Goal: Transaction & Acquisition: Purchase product/service

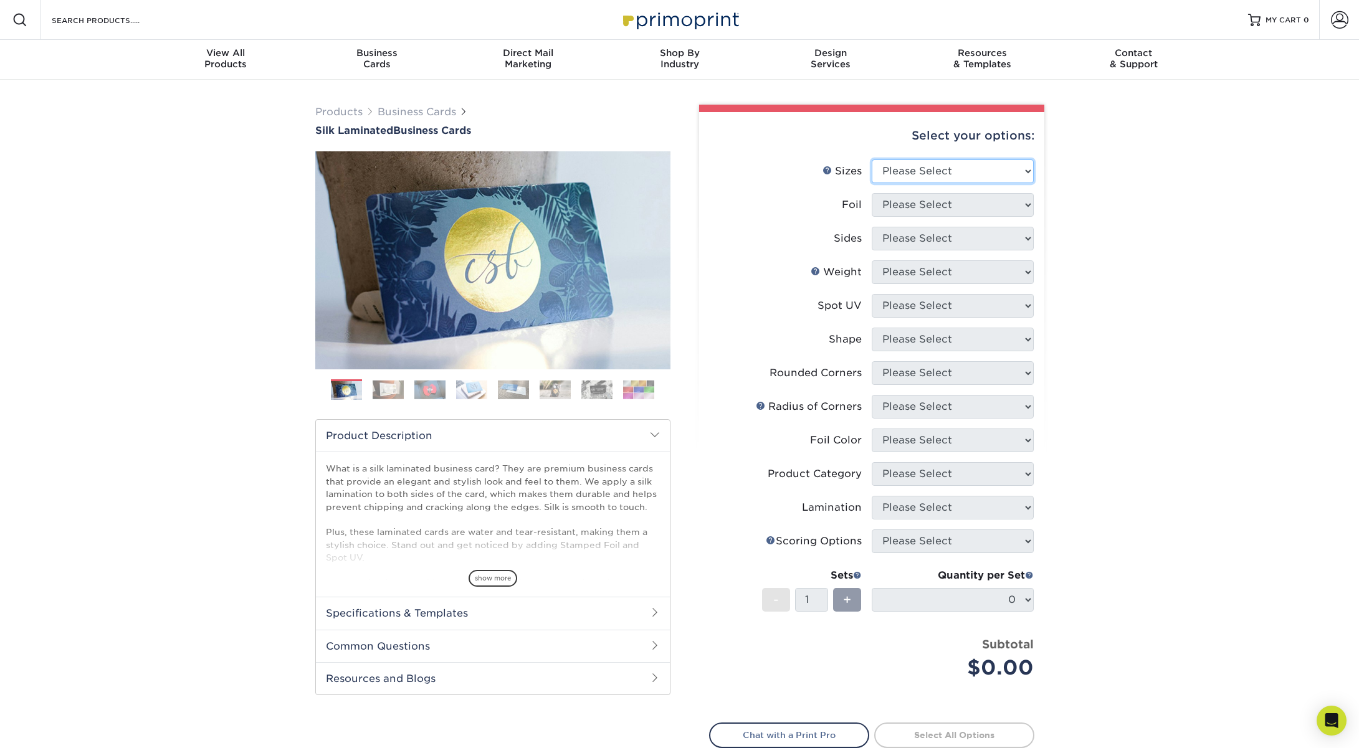
click at [1019, 171] on select "Please Select 1.5" x 3.5" - Mini 1.75" x 3.5" - Mini 2" x 2" - Square 2" x 3" -…" at bounding box center [953, 171] width 162 height 24
select select "2.00x3.50"
click at [872, 159] on select "Please Select 1.5" x 3.5" - Mini 1.75" x 3.5" - Mini 2" x 2" - Square 2" x 3" -…" at bounding box center [953, 171] width 162 height 24
click at [1011, 204] on select "Please Select Yes No" at bounding box center [953, 205] width 162 height 24
select select "0"
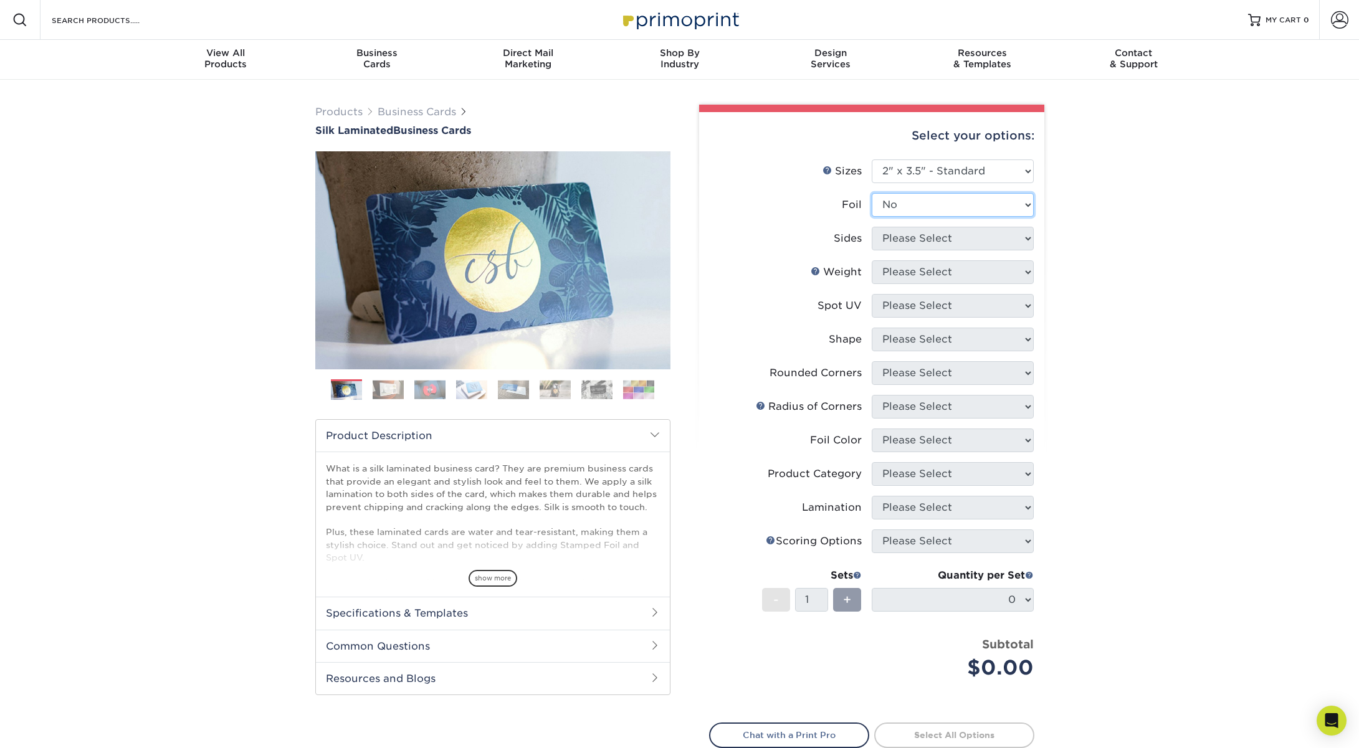
click at [872, 193] on select "Please Select Yes No" at bounding box center [953, 205] width 162 height 24
click at [1017, 239] on select "Please Select Print Both Sides Print Front Only" at bounding box center [953, 239] width 162 height 24
select select "13abbda7-1d64-4f25-8bb2-c179b224825d"
click at [872, 227] on select "Please Select Print Both Sides Print Front Only" at bounding box center [953, 239] width 162 height 24
click at [981, 273] on select "Please Select 16PT" at bounding box center [953, 272] width 162 height 24
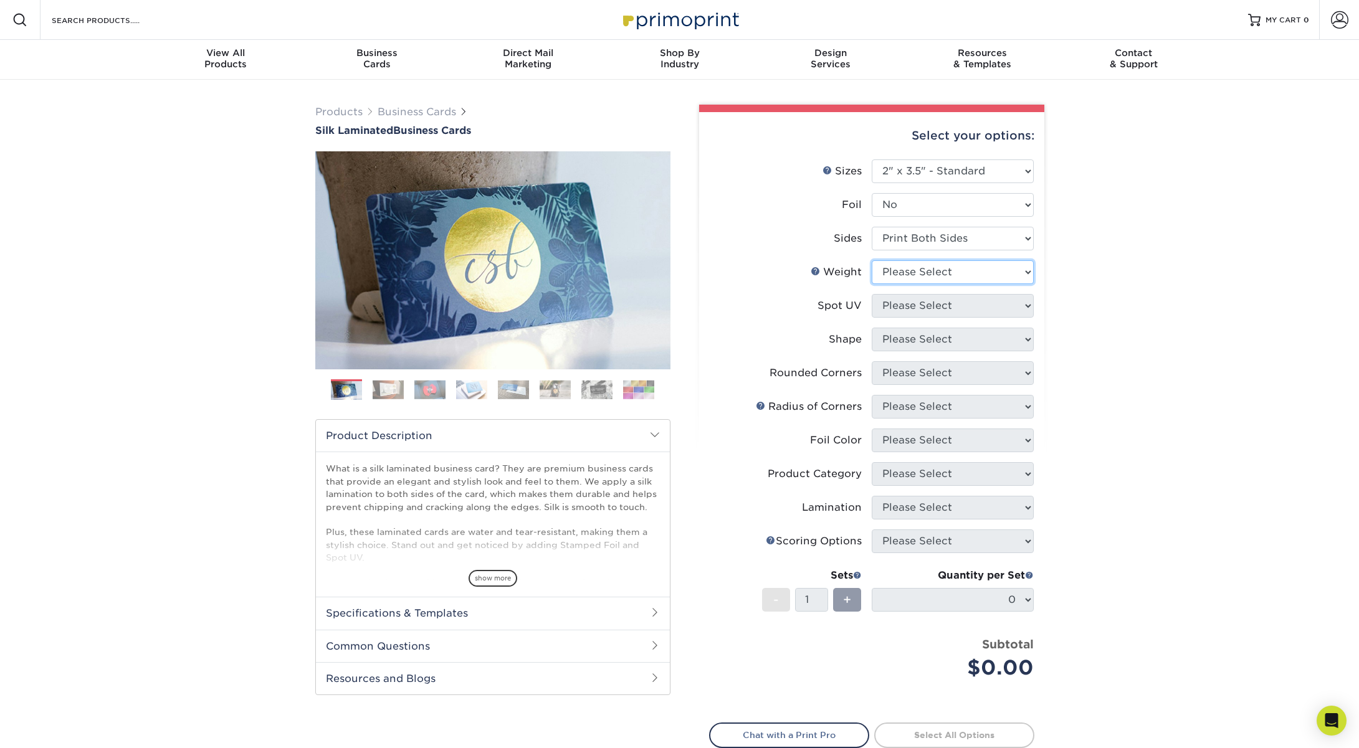
select select "16PT"
click at [872, 260] on select "Please Select 16PT" at bounding box center [953, 272] width 162 height 24
click at [991, 307] on select "Please Select No Spot UV Front and Back (Both Sides) Front Only Back Only" at bounding box center [953, 306] width 162 height 24
select select "3"
click at [872, 294] on select "Please Select No Spot UV Front and Back (Both Sides) Front Only Back Only" at bounding box center [953, 306] width 162 height 24
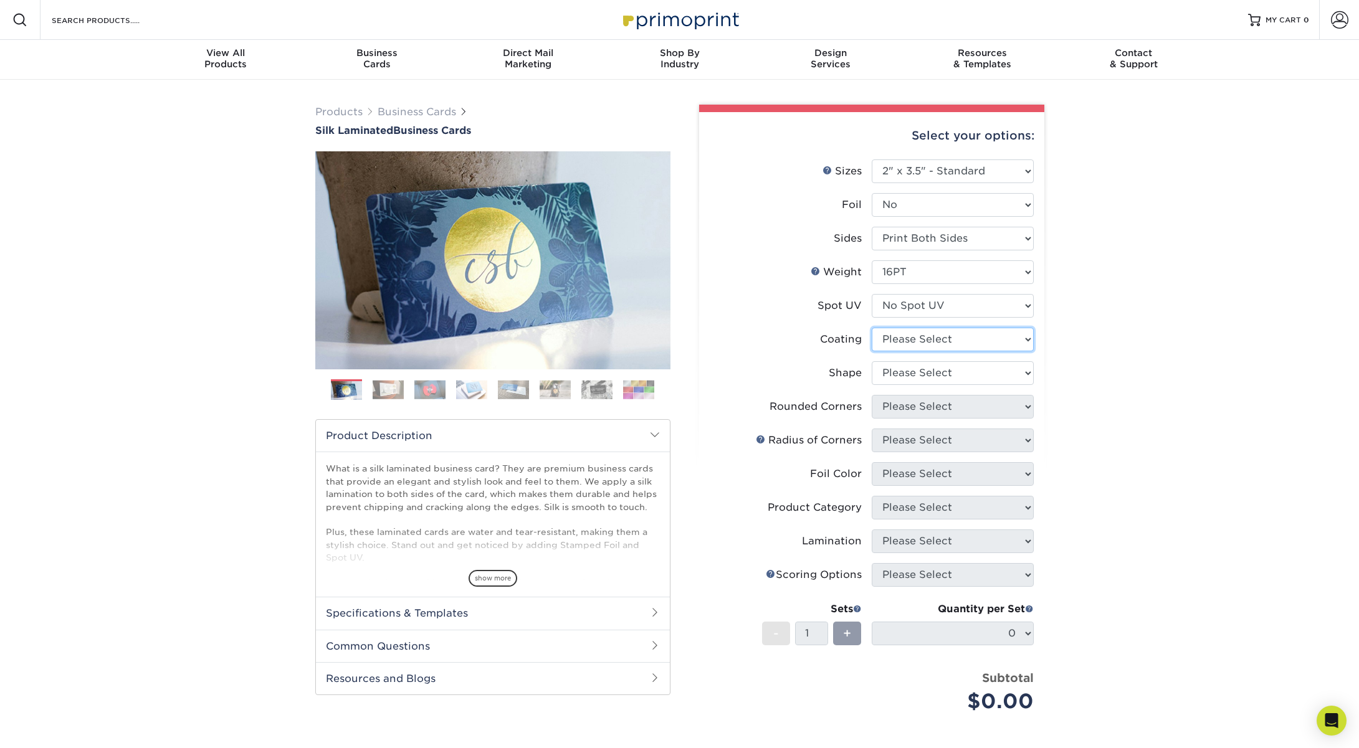
click at [995, 339] on select at bounding box center [953, 340] width 162 height 24
select select "3e7618de-abca-4bda-9f97-8b9129e913d8"
click at [872, 328] on select at bounding box center [953, 340] width 162 height 24
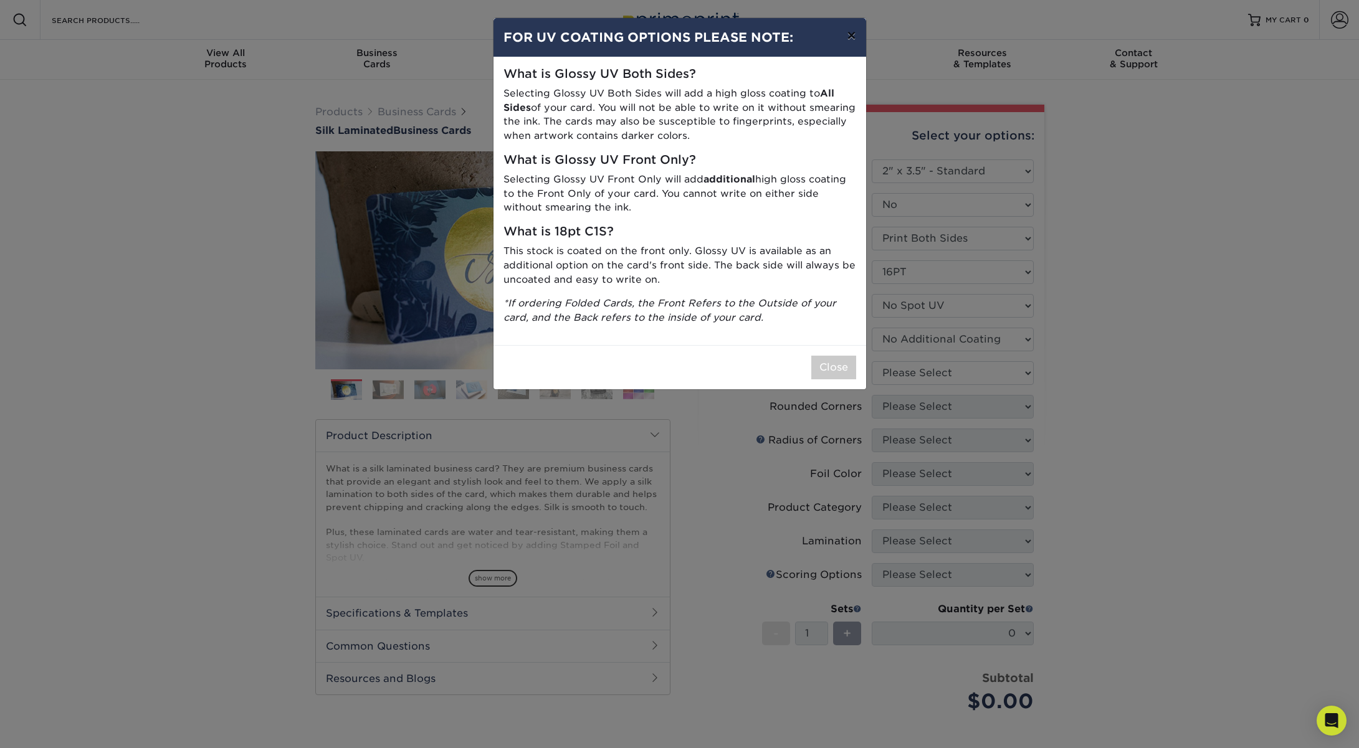
drag, startPoint x: 852, startPoint y: 37, endPoint x: 855, endPoint y: 52, distance: 15.9
click at [852, 37] on button "×" at bounding box center [851, 35] width 29 height 35
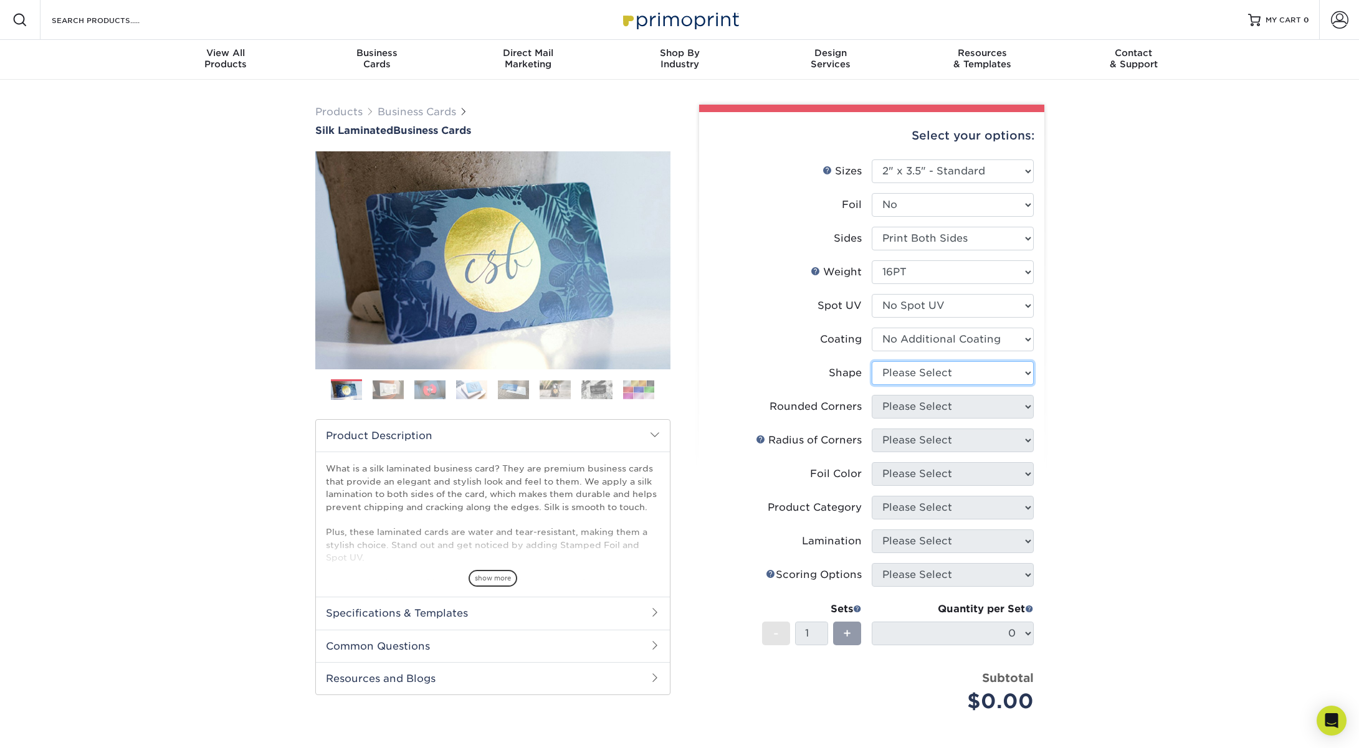
click at [996, 373] on select "Please Select Standard Oval" at bounding box center [953, 373] width 162 height 24
select select "standard"
click at [872, 361] on select "Please Select Standard Oval" at bounding box center [953, 373] width 162 height 24
click at [975, 406] on select "Please Select Yes - Round 2 Corners Yes - Round 4 Corners No" at bounding box center [953, 407] width 162 height 24
select select "0"
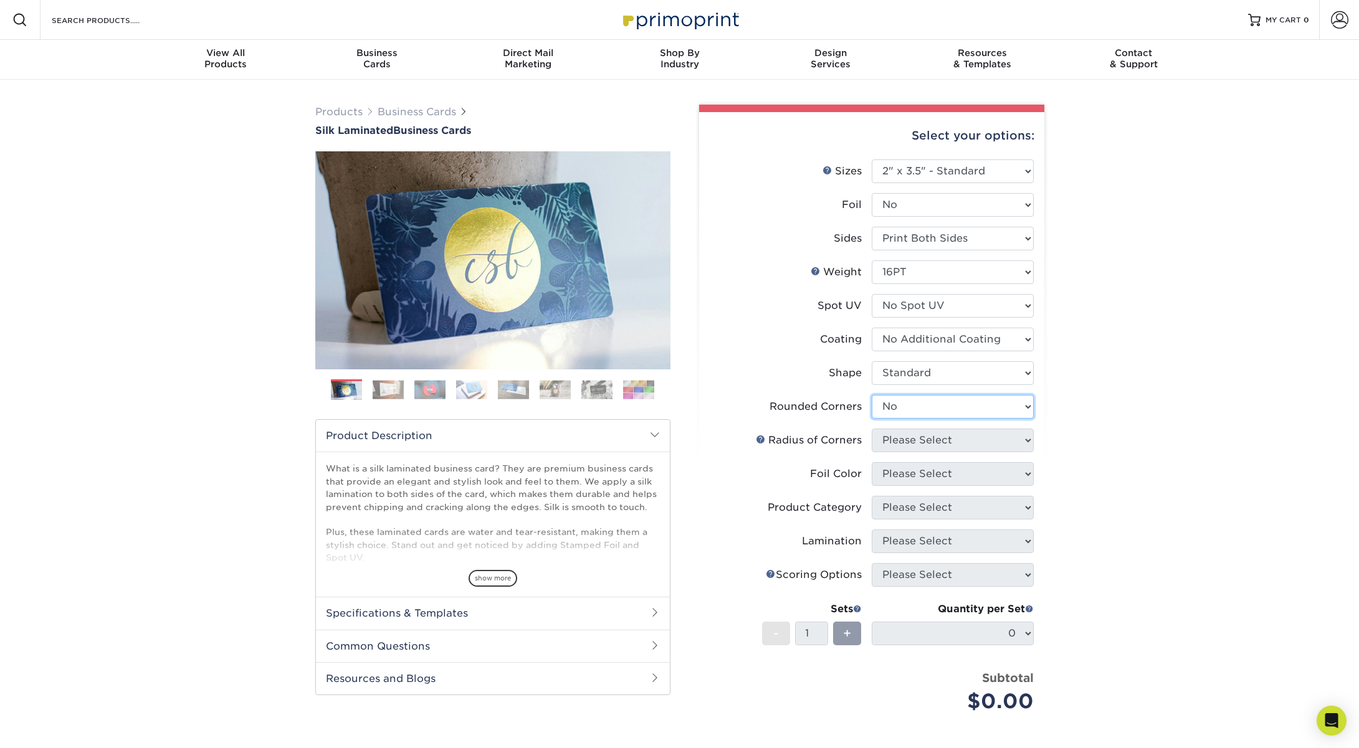
click at [872, 395] on select "Please Select Yes - Round 2 Corners Yes - Round 4 Corners No" at bounding box center [953, 407] width 162 height 24
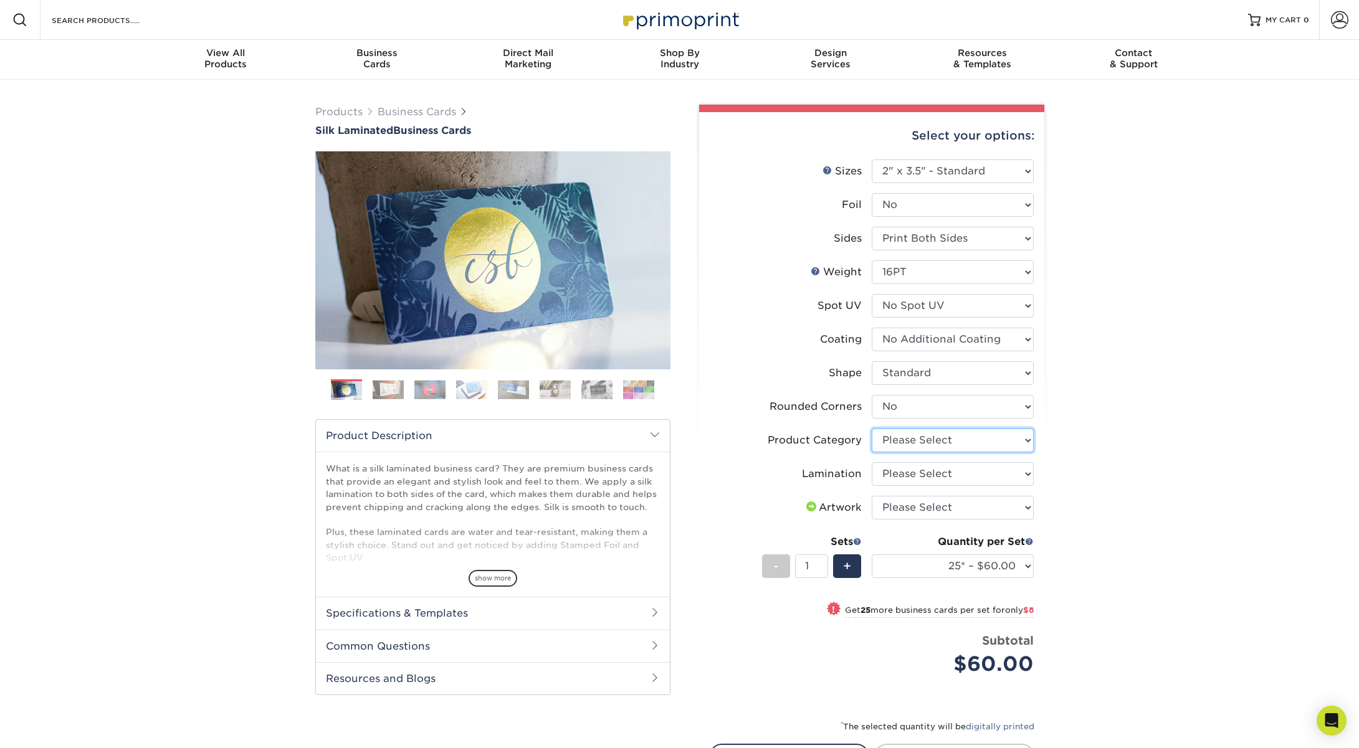
click at [1004, 437] on select "Please Select Business Cards" at bounding box center [953, 441] width 162 height 24
select select "3b5148f1-0588-4f88-a218-97bcfdce65c1"
click at [872, 429] on select "Please Select Business Cards" at bounding box center [953, 441] width 162 height 24
click at [988, 477] on select "Please Select Silk" at bounding box center [953, 474] width 162 height 24
select select "ccacb42f-45f7-42d3-bbd3-7c8421cf37f0"
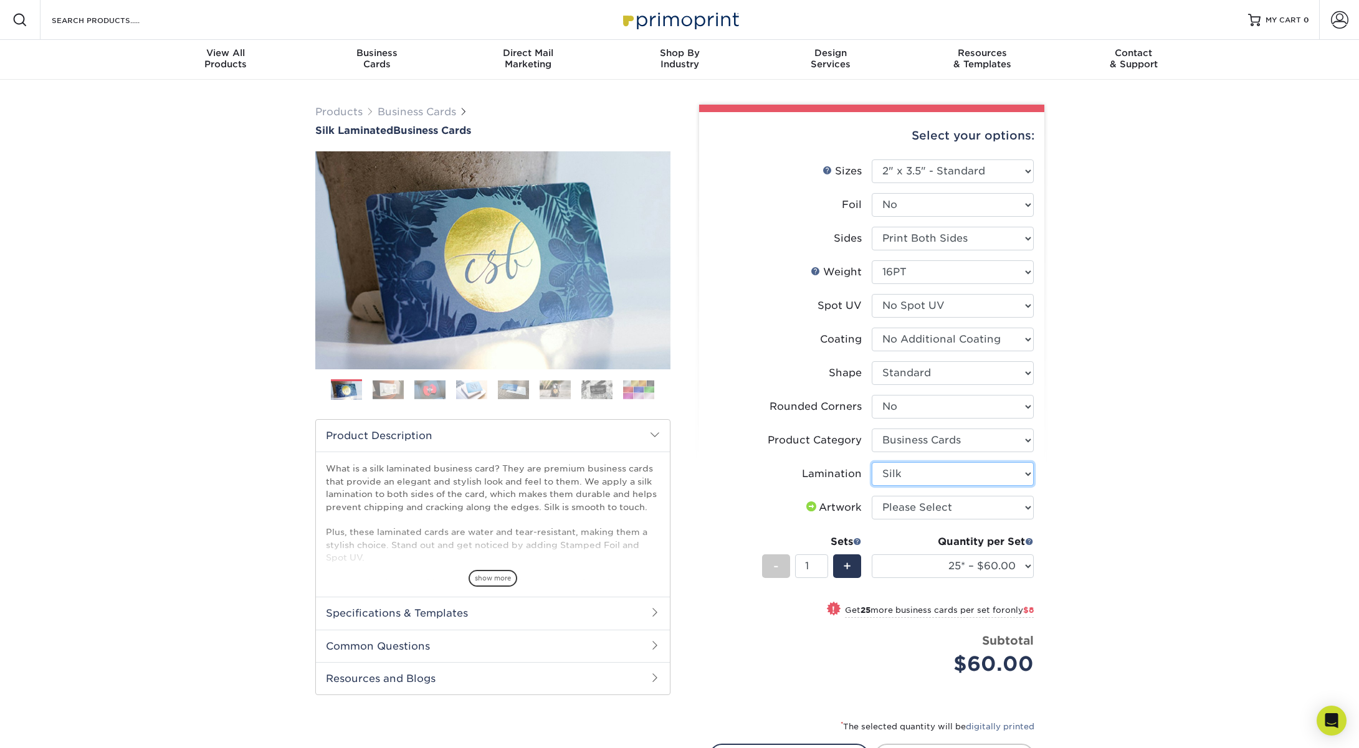
click at [872, 462] on select "Please Select Silk" at bounding box center [953, 474] width 162 height 24
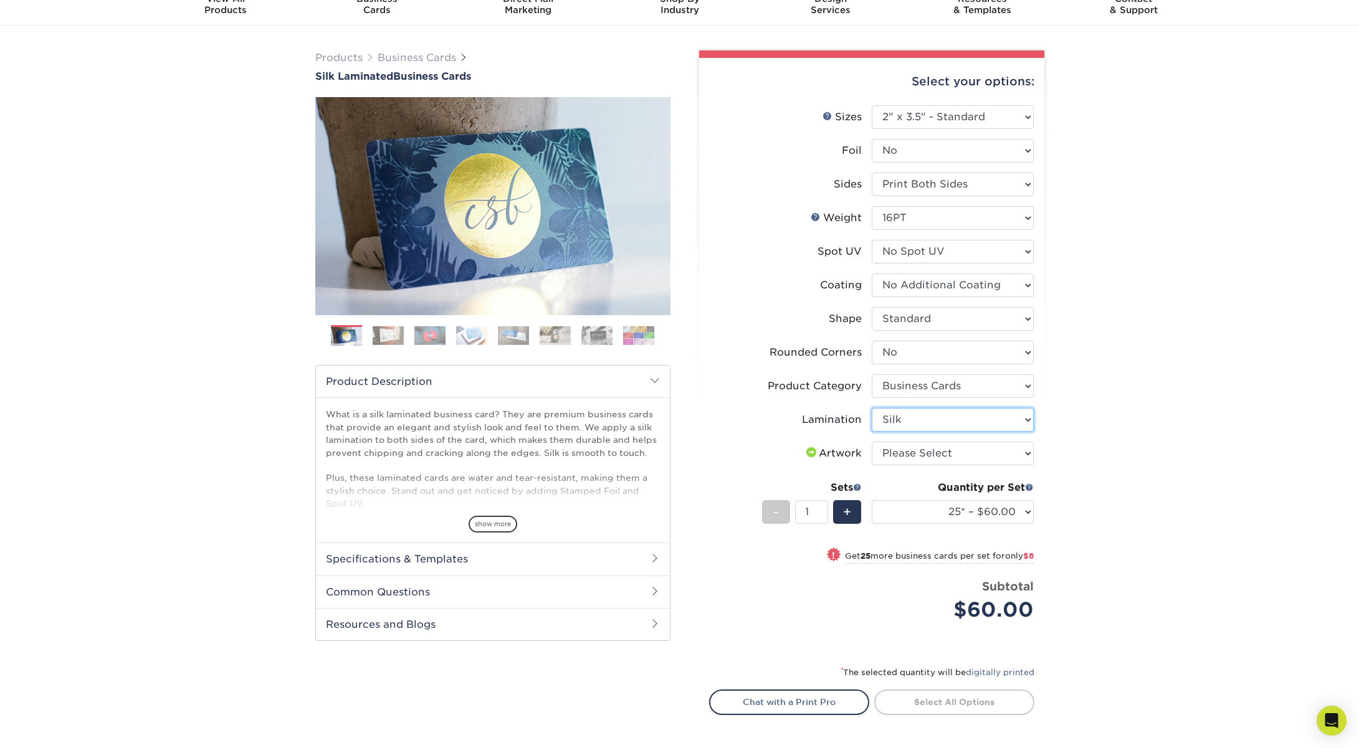
scroll to position [59, 0]
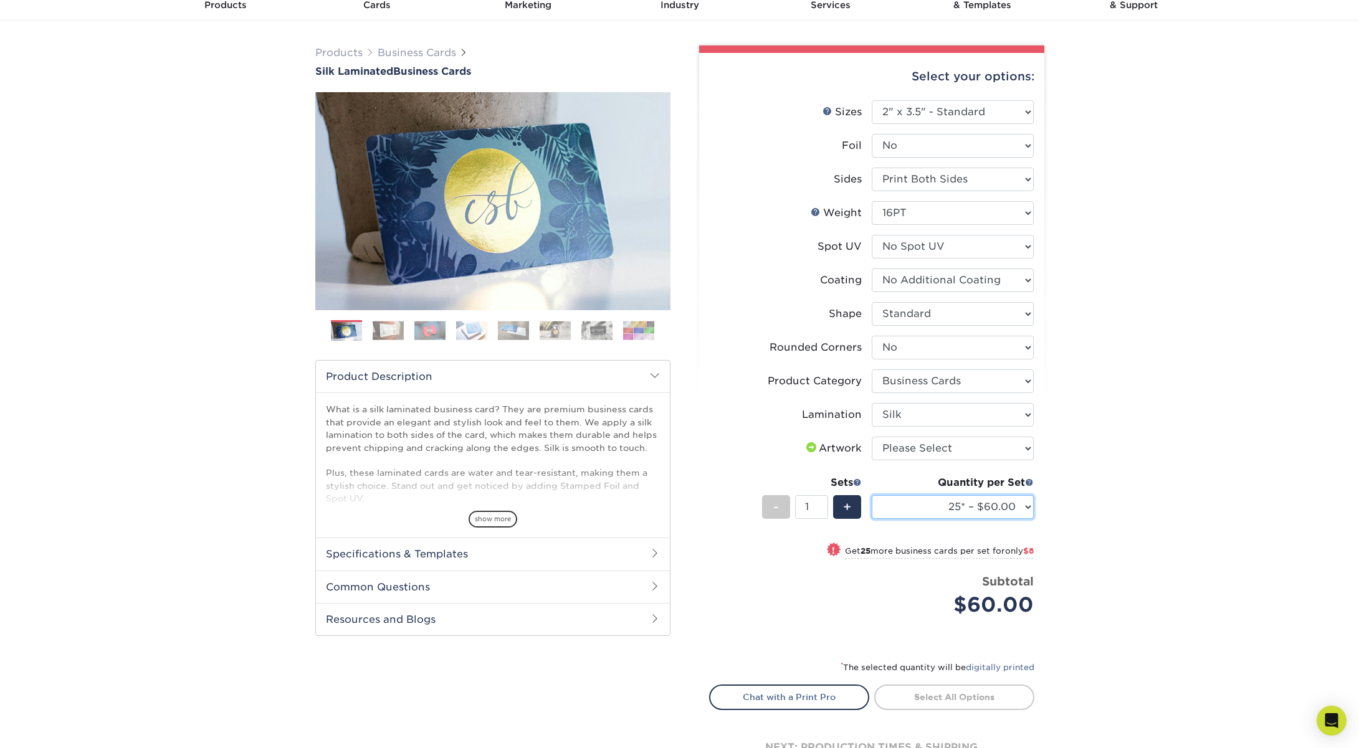
click at [1014, 508] on select "25* – $60.00 50* – $68.00 75* – $76.00 100* – $84.00 250* – $92.00 500 – $96.00…" at bounding box center [953, 507] width 162 height 24
select select "1000 – $128.00"
click at [872, 495] on select "25* – $60.00 50* – $68.00 75* – $76.00 100* – $84.00 250* – $92.00 500 – $96.00…" at bounding box center [953, 507] width 162 height 24
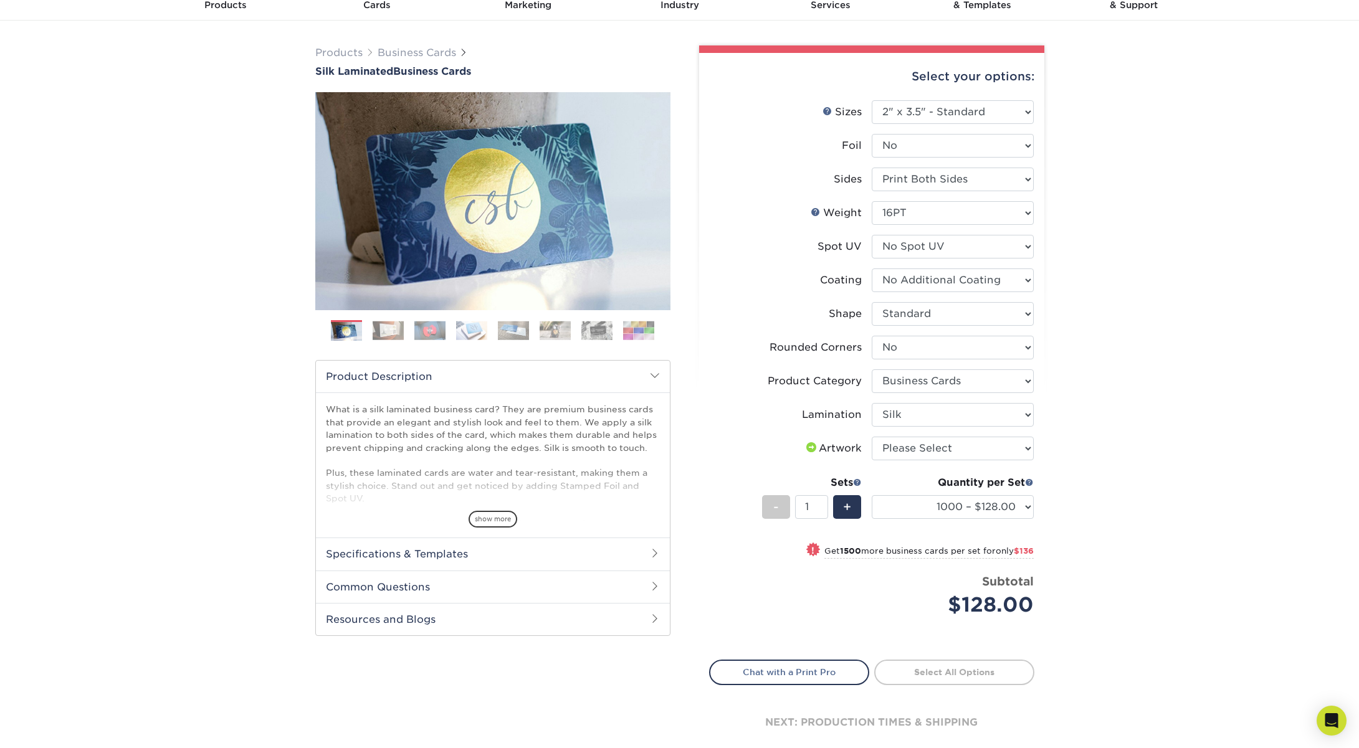
click at [1130, 319] on div "Products Business Cards Silk Laminated Business Cards Previous Next" at bounding box center [679, 413] width 1359 height 784
